Goal: Find specific page/section: Find specific page/section

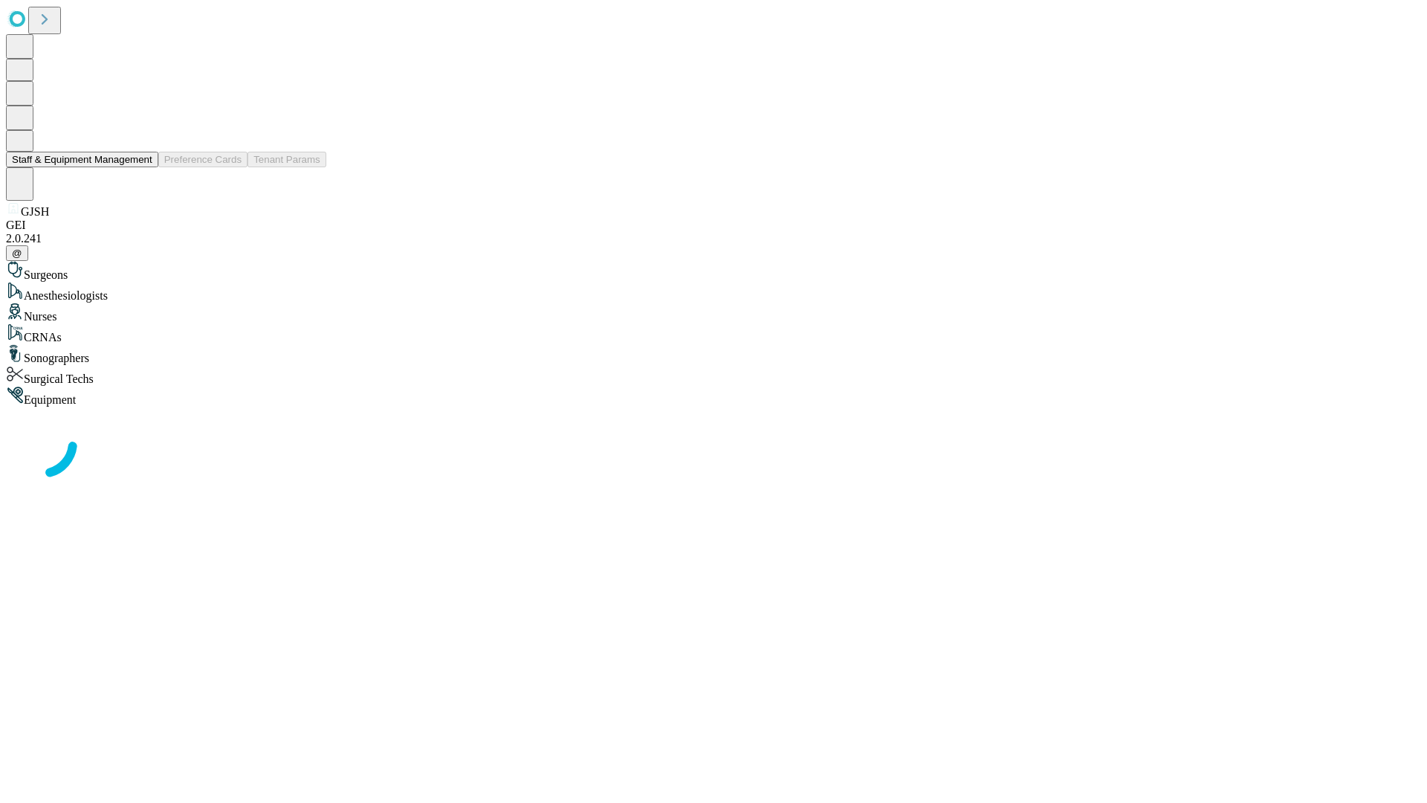
click at [142, 167] on button "Staff & Equipment Management" at bounding box center [82, 160] width 152 height 16
